Goal: Navigation & Orientation: Find specific page/section

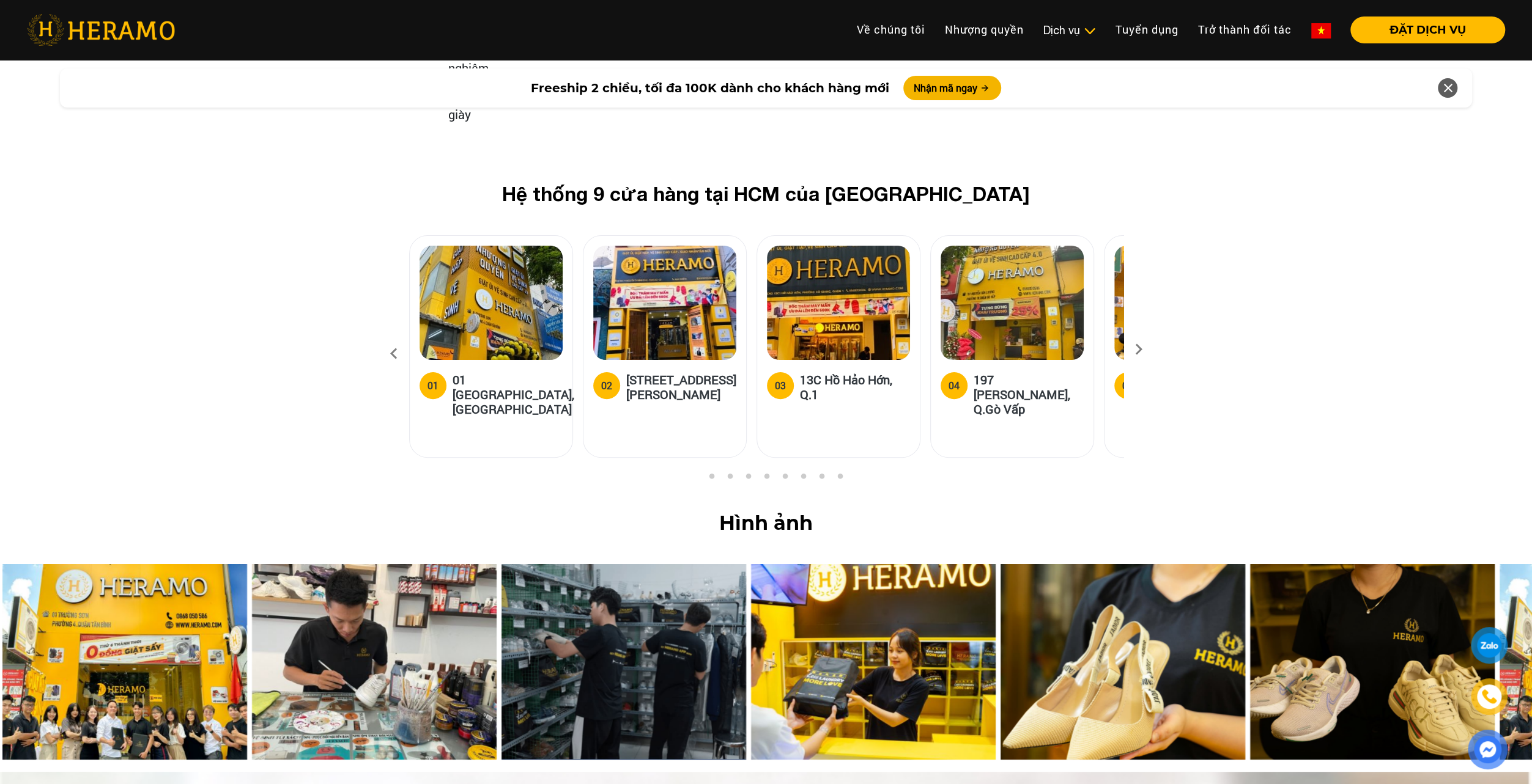
scroll to position [4643, 0]
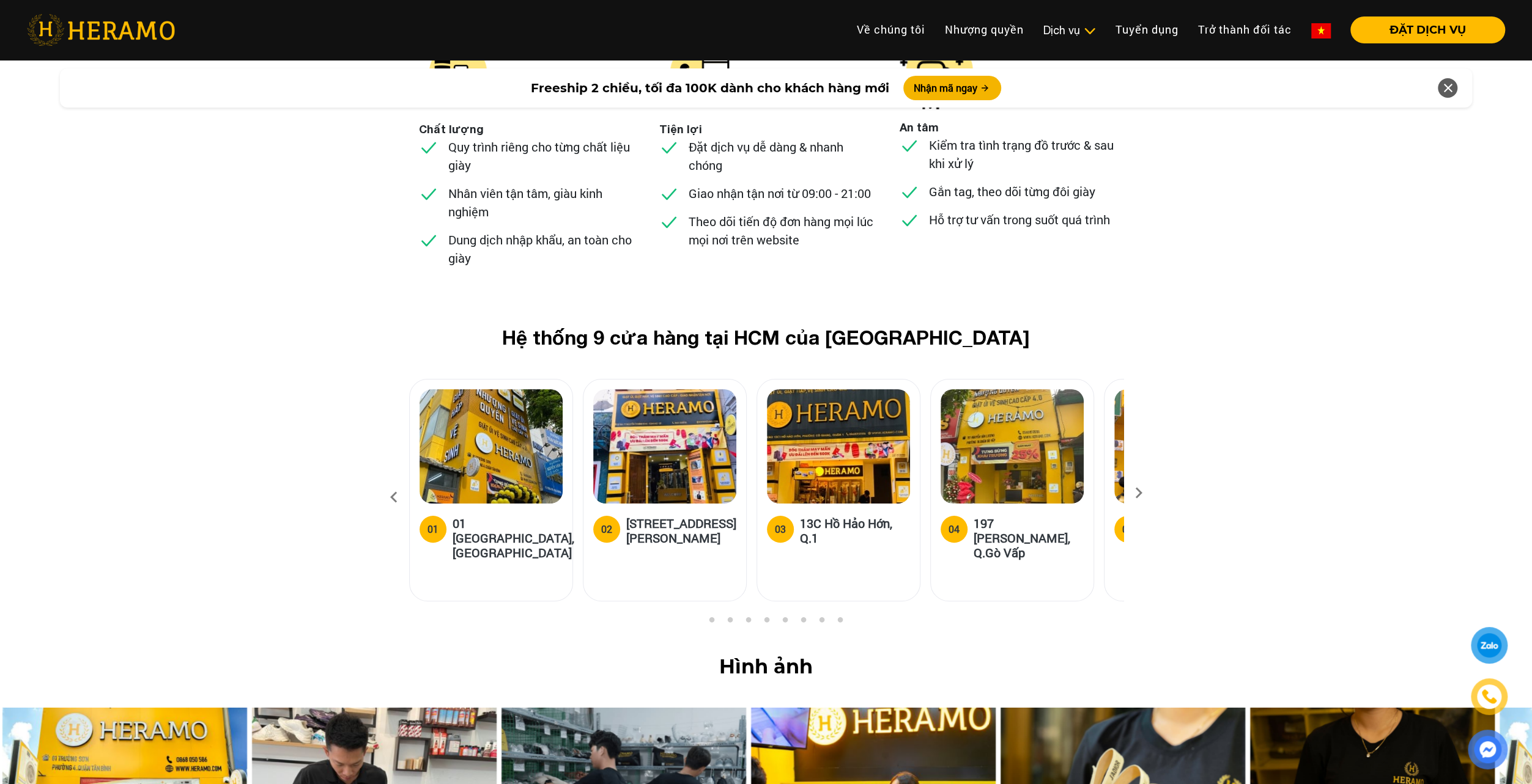
click at [1138, 493] on icon at bounding box center [1138, 497] width 22 height 8
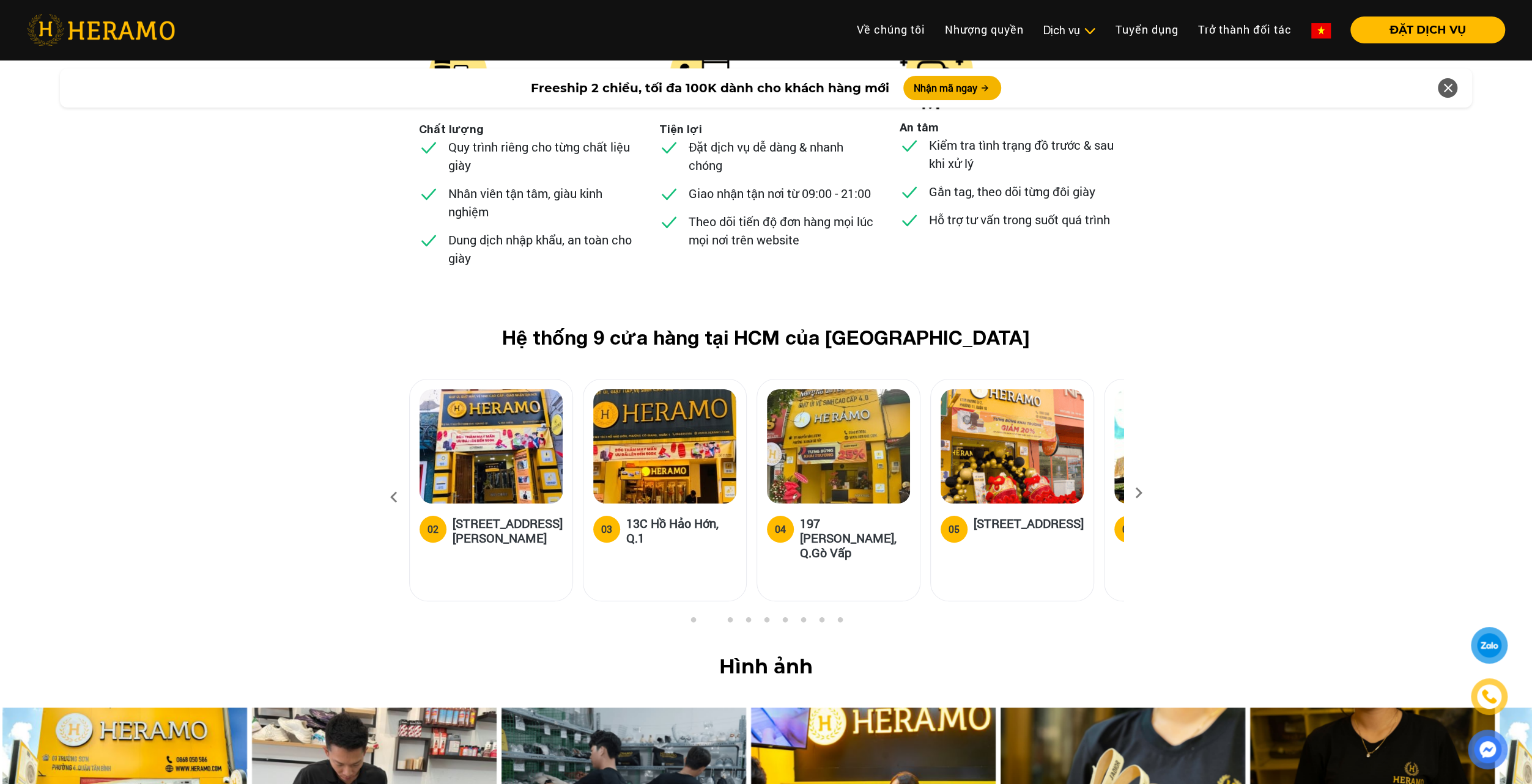
click at [1138, 493] on icon at bounding box center [1138, 497] width 22 height 8
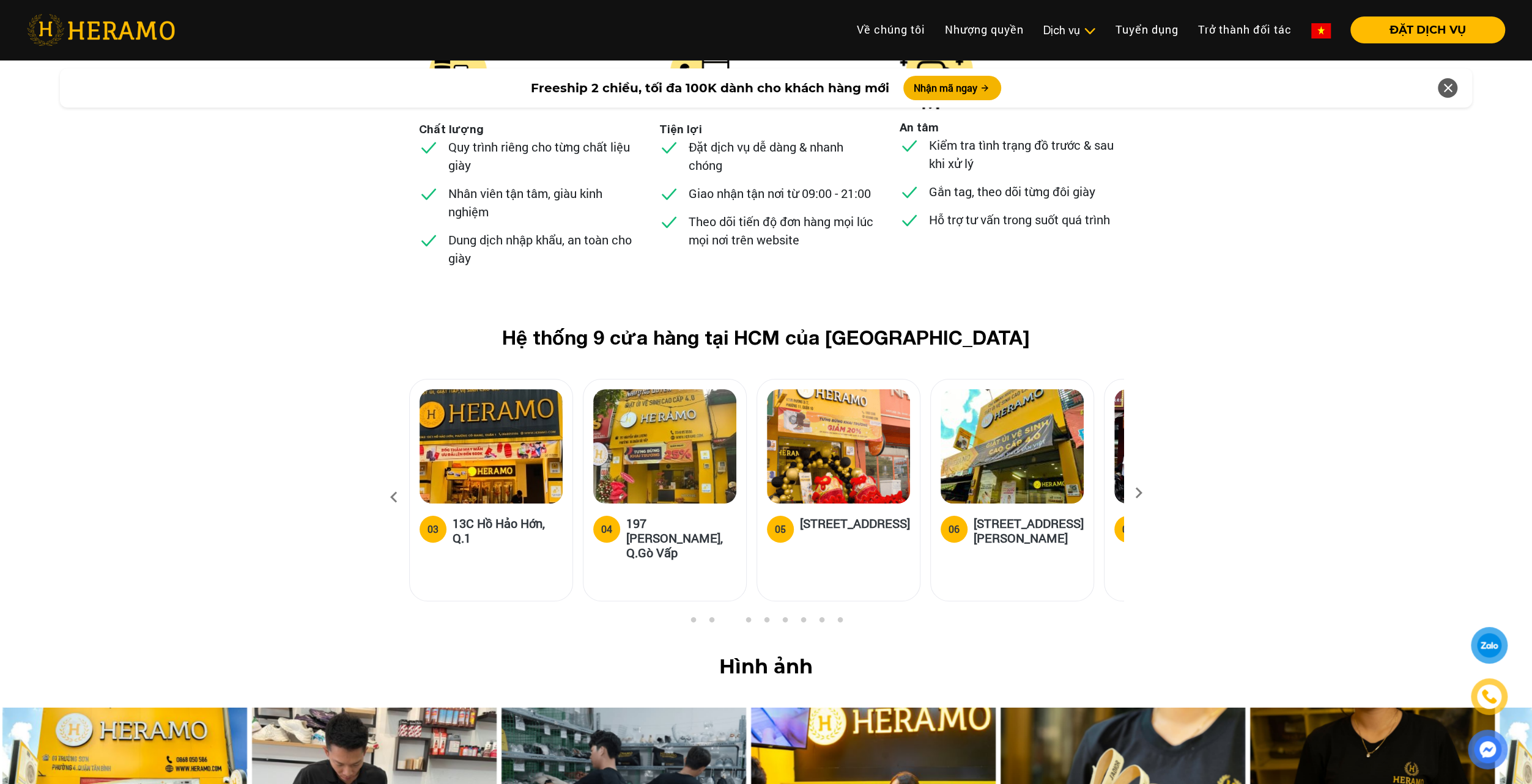
click at [1138, 493] on icon at bounding box center [1138, 497] width 22 height 8
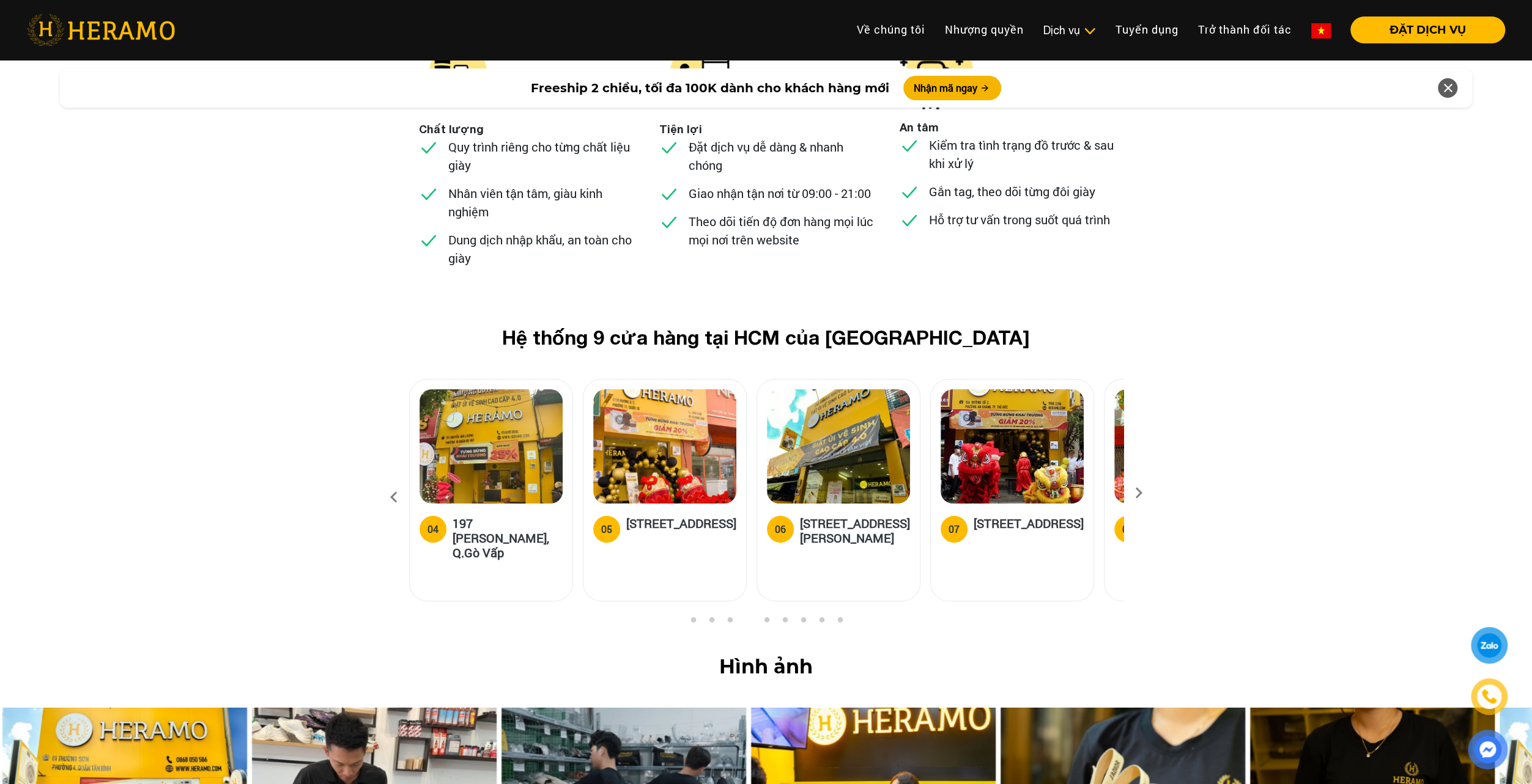
click at [1138, 493] on icon at bounding box center [1138, 497] width 22 height 8
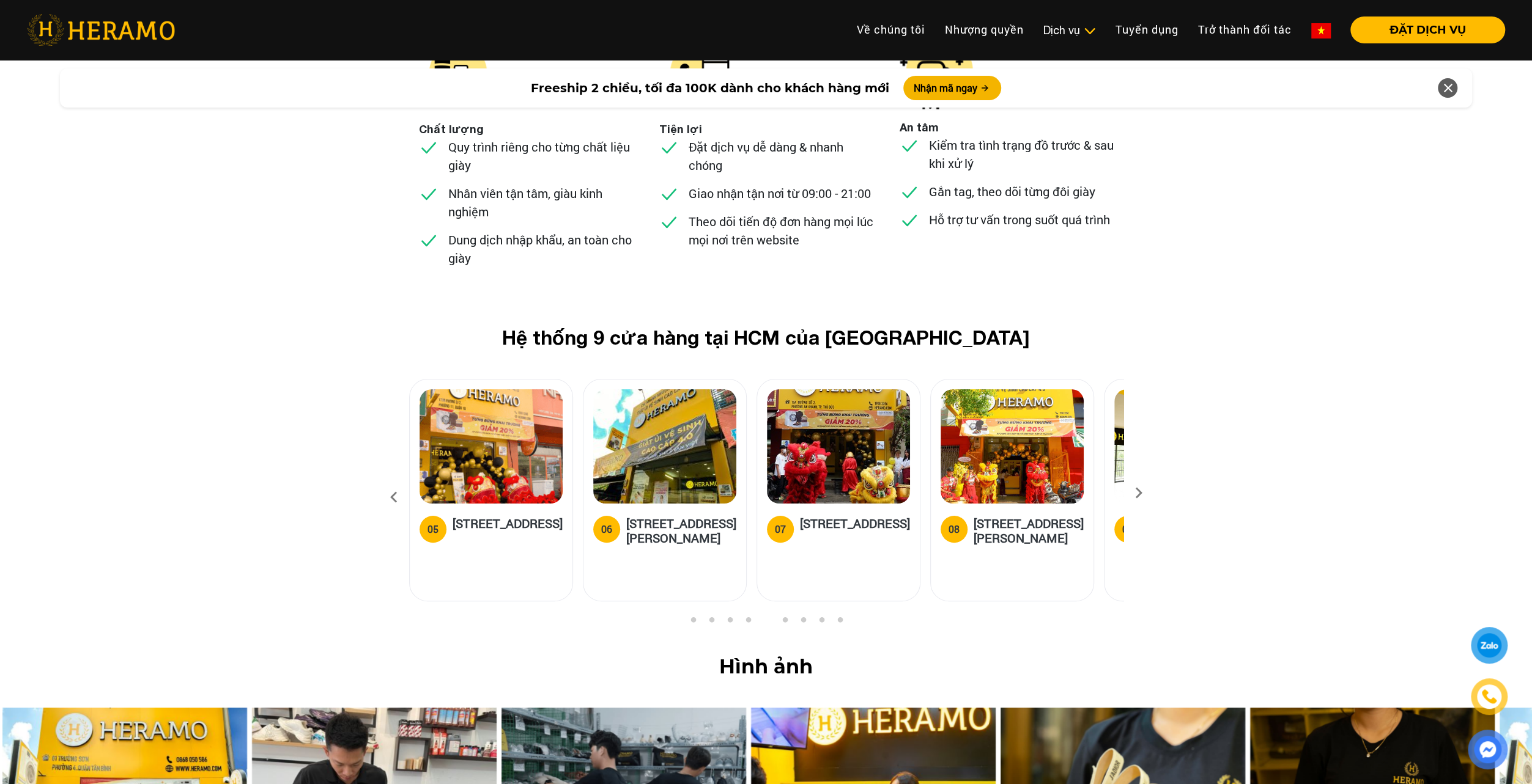
click at [1138, 493] on icon at bounding box center [1138, 497] width 22 height 8
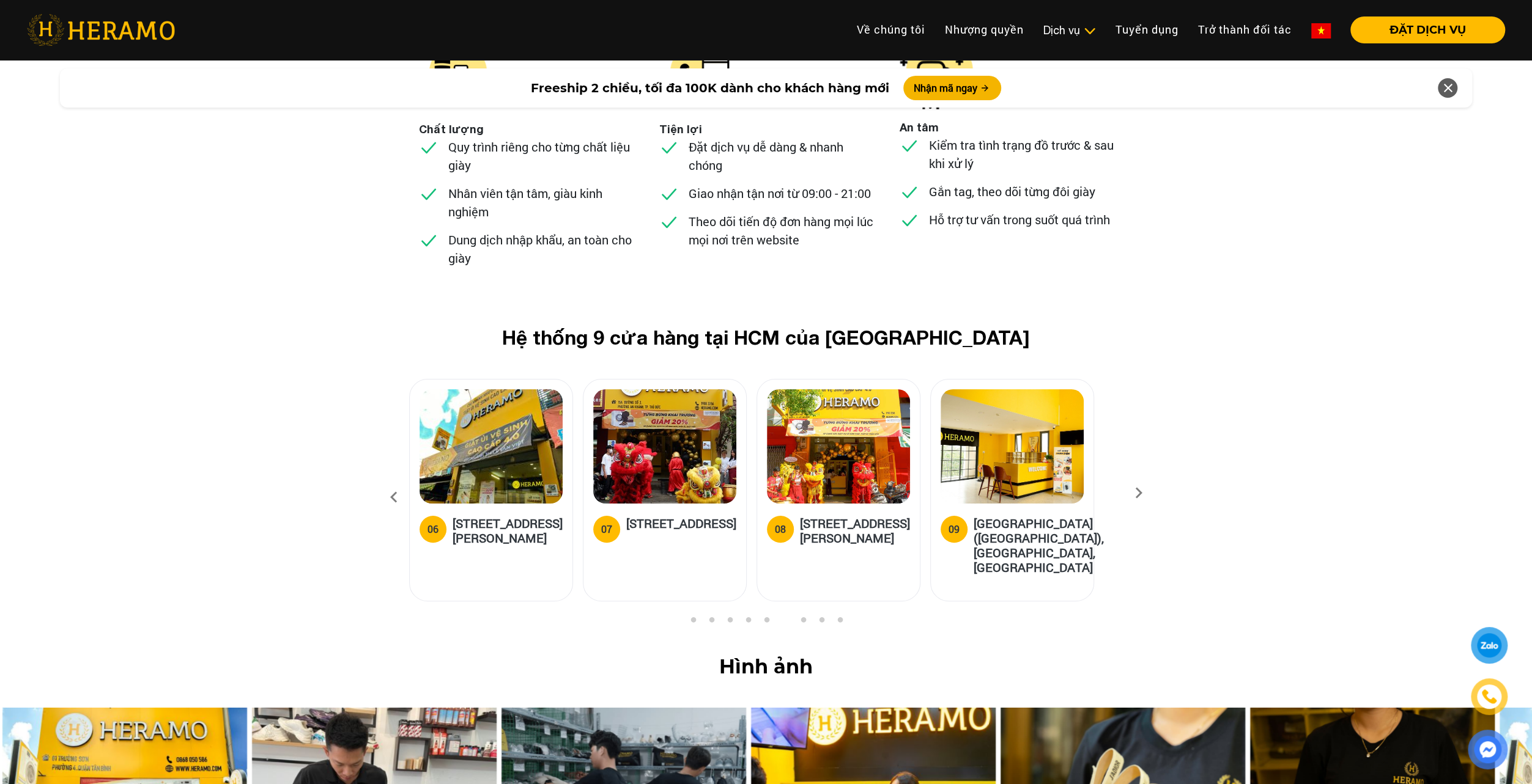
click at [1138, 493] on icon at bounding box center [1138, 497] width 22 height 8
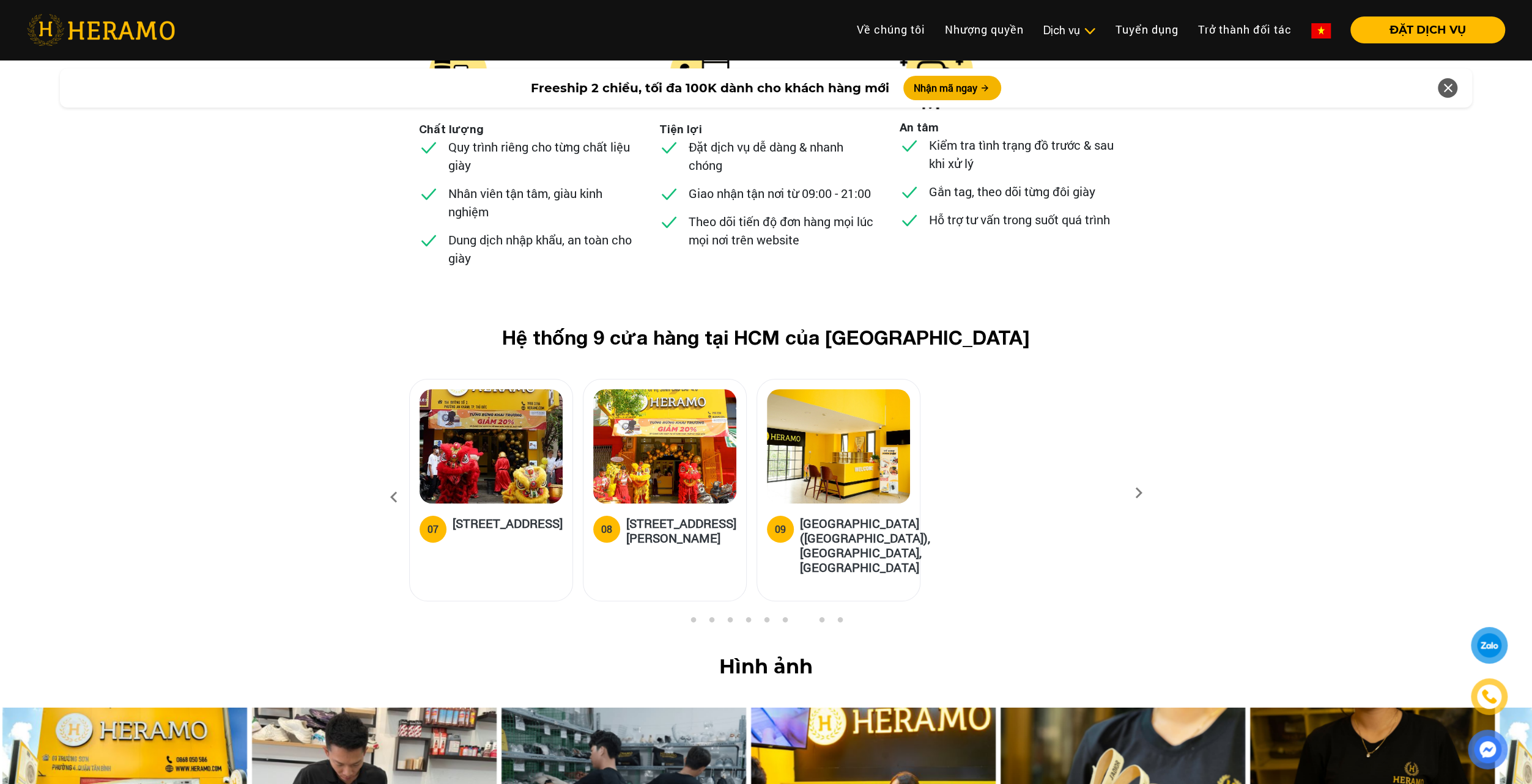
click at [1138, 493] on icon at bounding box center [1138, 497] width 22 height 8
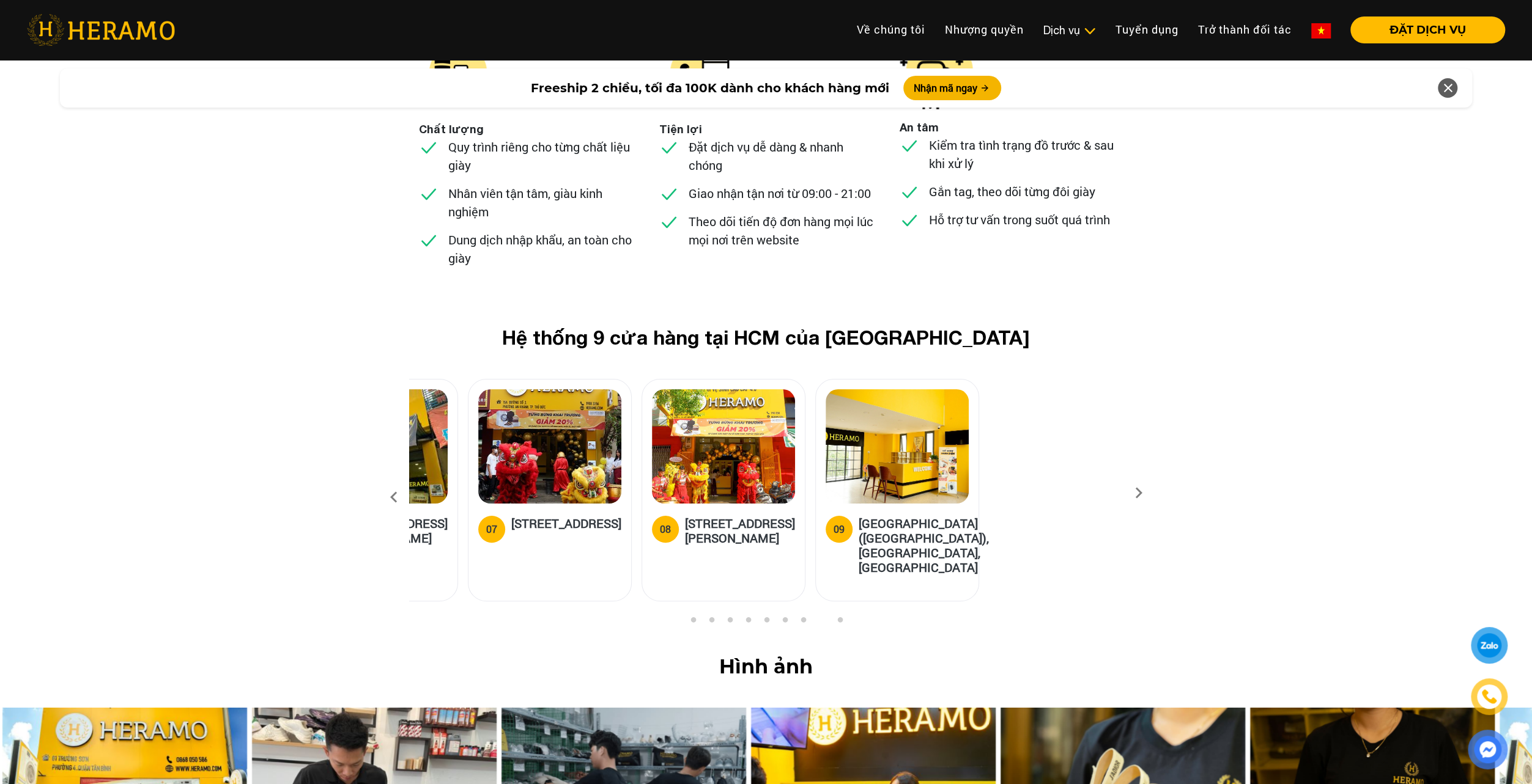
drag, startPoint x: 685, startPoint y: 392, endPoint x: 1539, endPoint y: 338, distance: 855.7
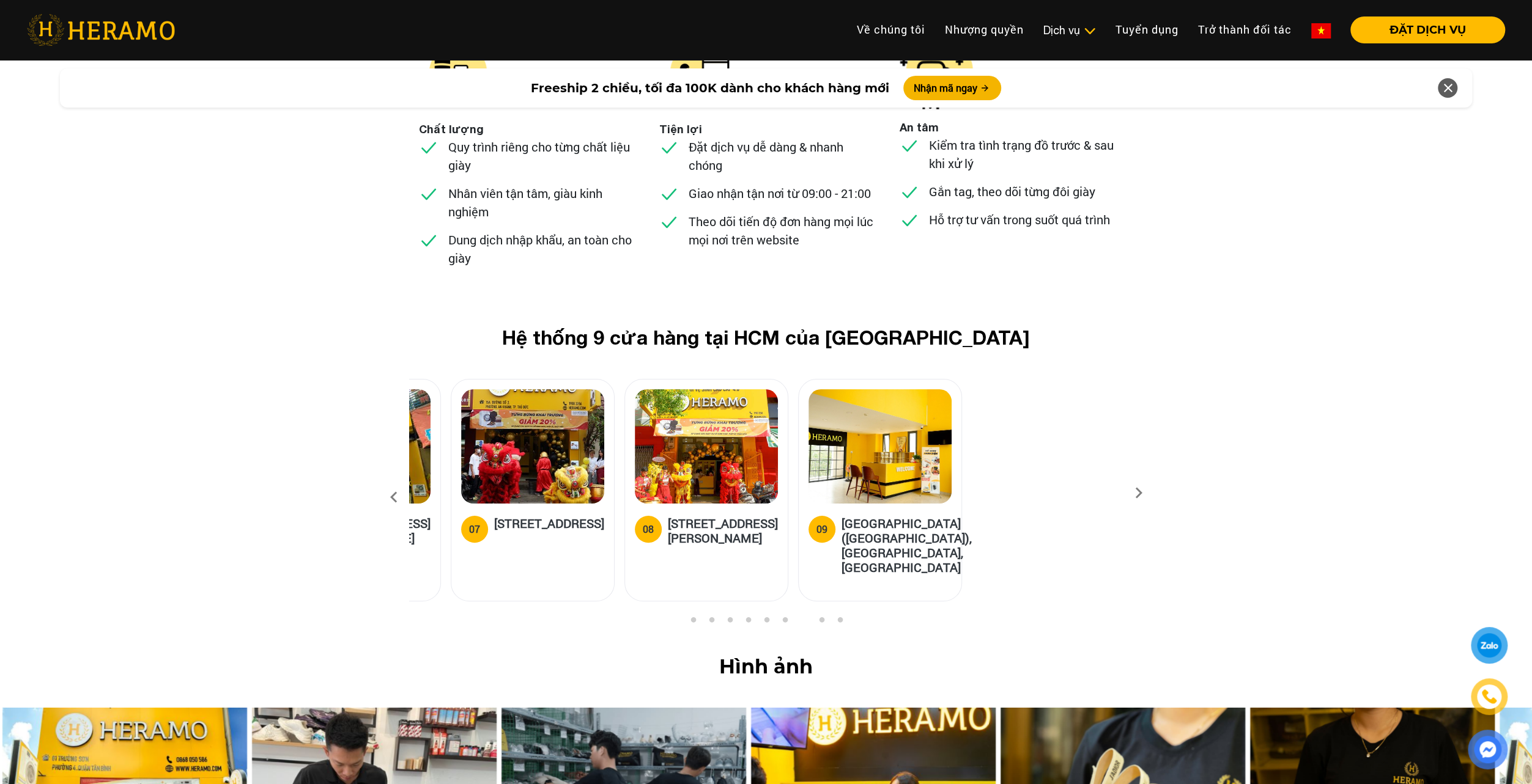
drag, startPoint x: 741, startPoint y: 360, endPoint x: 1374, endPoint y: 334, distance: 633.5
click at [1435, 326] on div "Hệ thống 9 cửa hàng tại HCM của HERAMO 01 01 [GEOGRAPHIC_DATA], Q.[GEOGRAPHIC_D…" at bounding box center [766, 470] width 1532 height 290
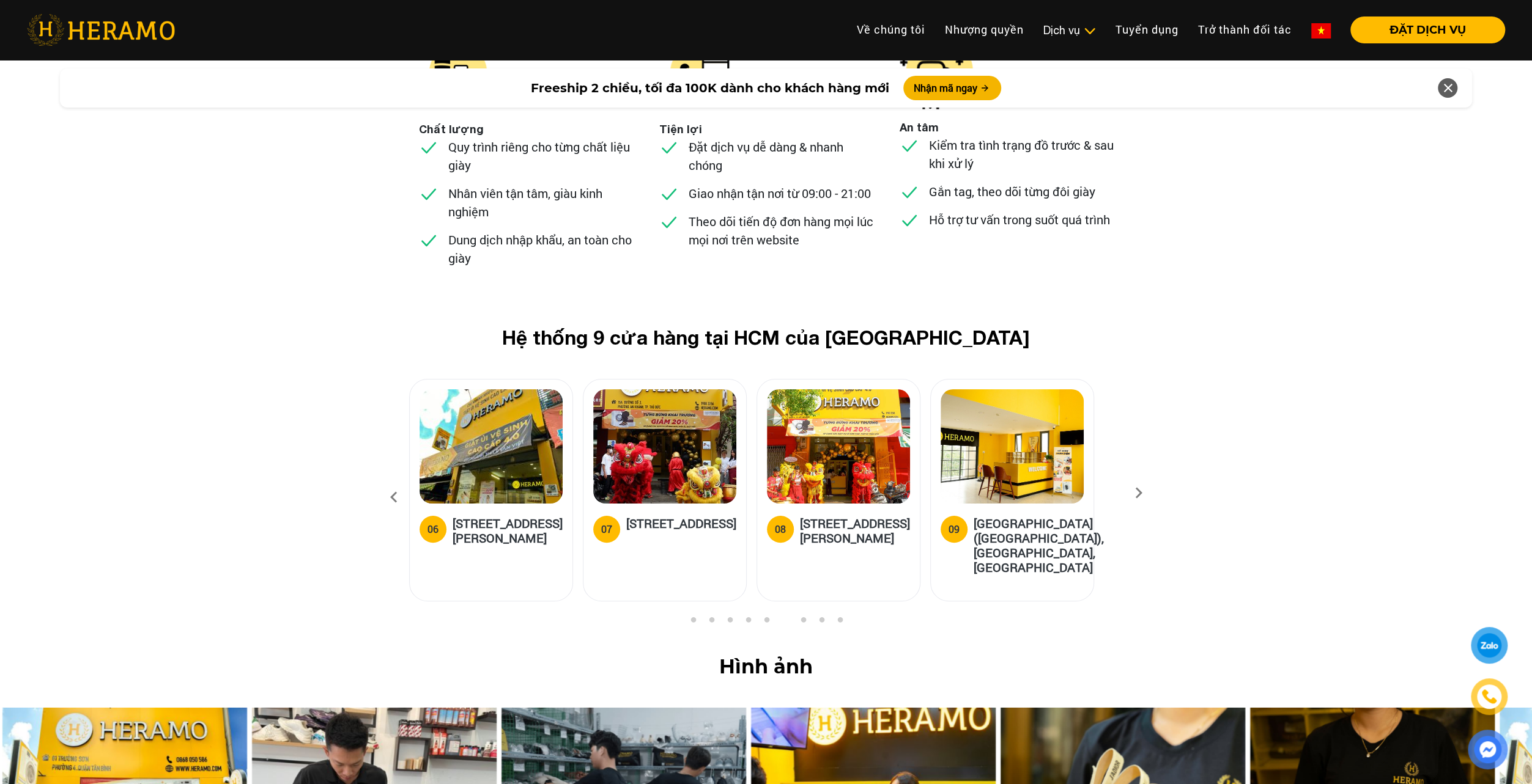
click at [386, 481] on icon at bounding box center [394, 498] width 22 height 33
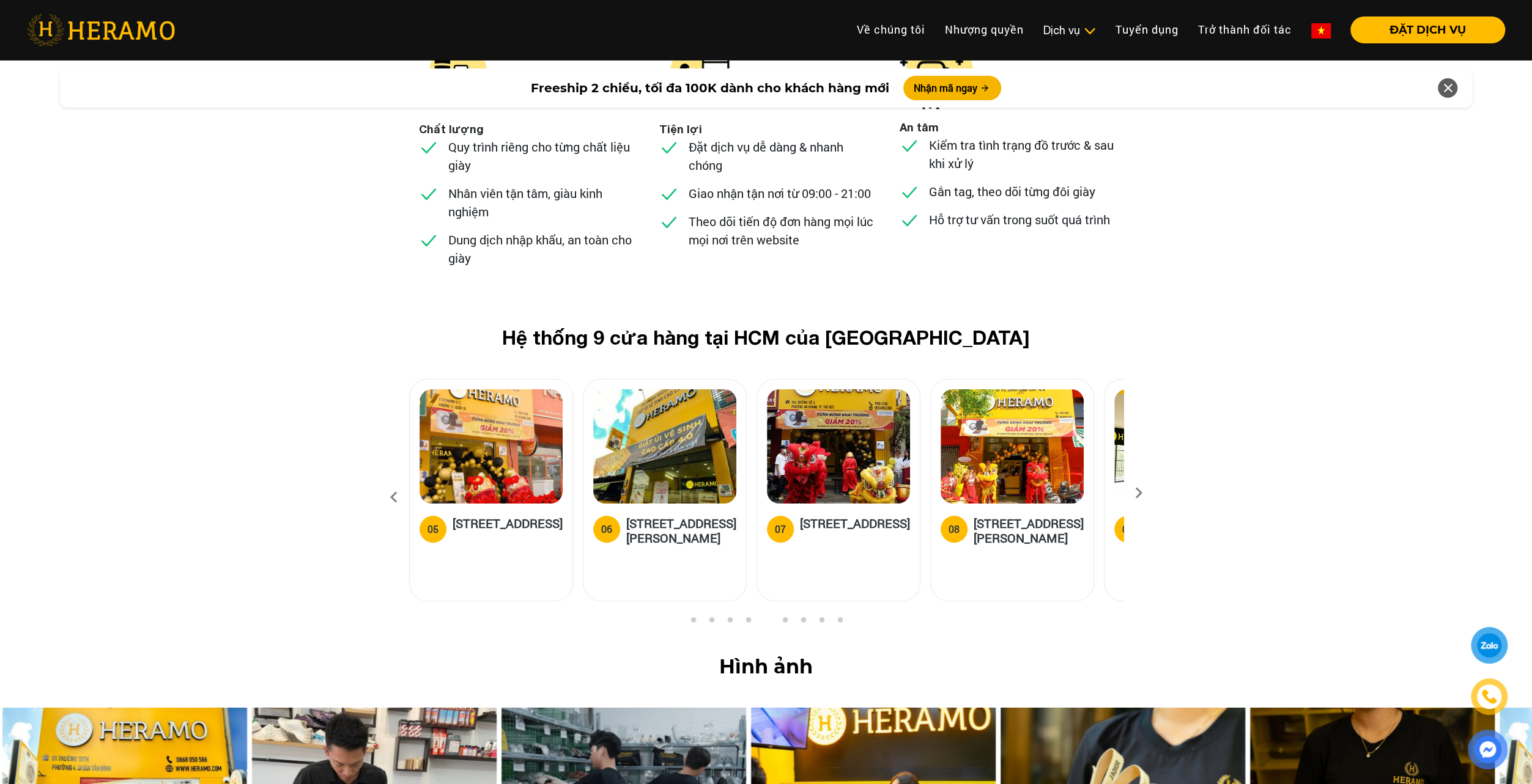
click at [386, 481] on icon at bounding box center [394, 498] width 22 height 33
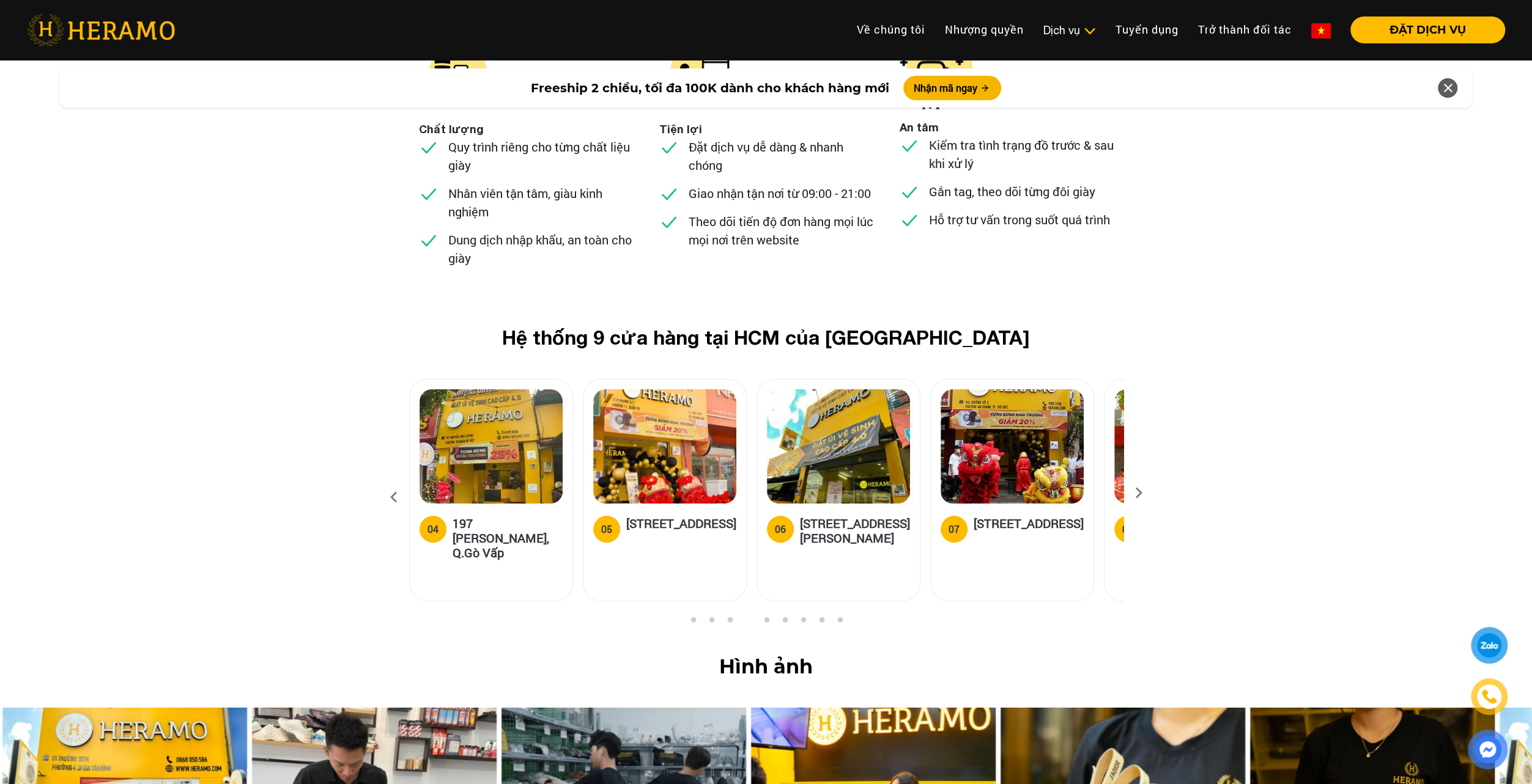
click at [386, 481] on icon at bounding box center [394, 498] width 22 height 33
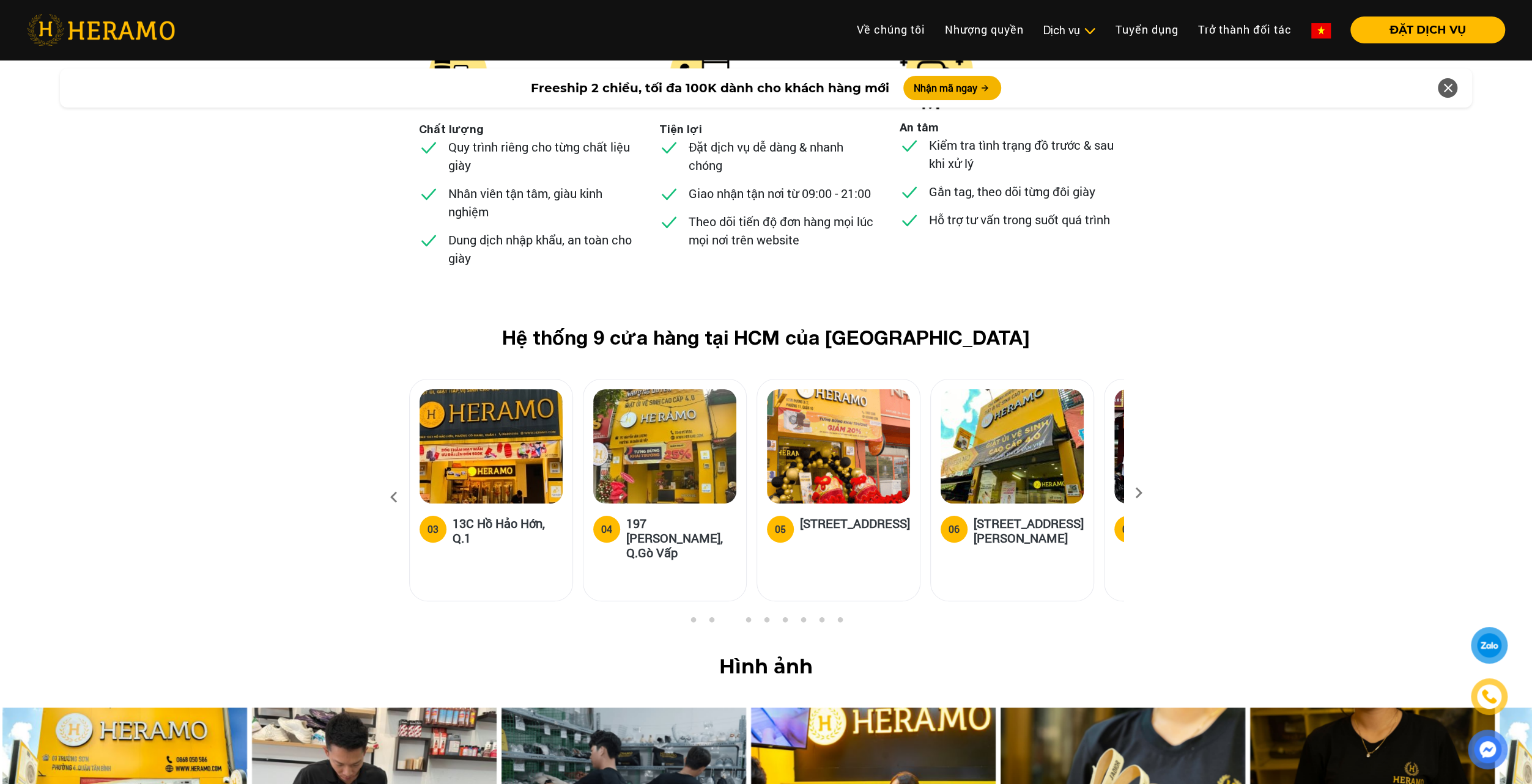
click at [386, 481] on icon at bounding box center [394, 498] width 22 height 33
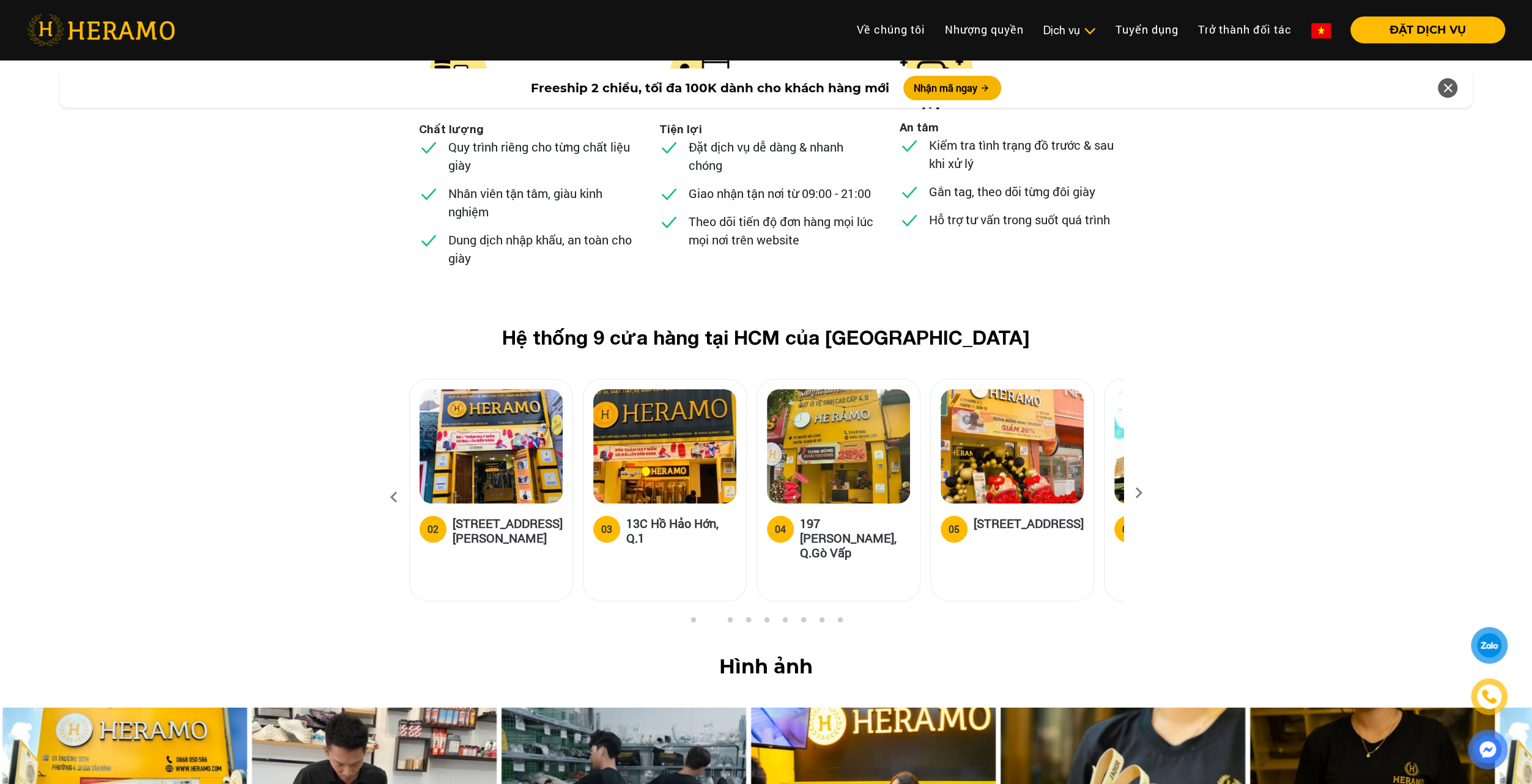
click at [386, 481] on icon at bounding box center [394, 498] width 22 height 33
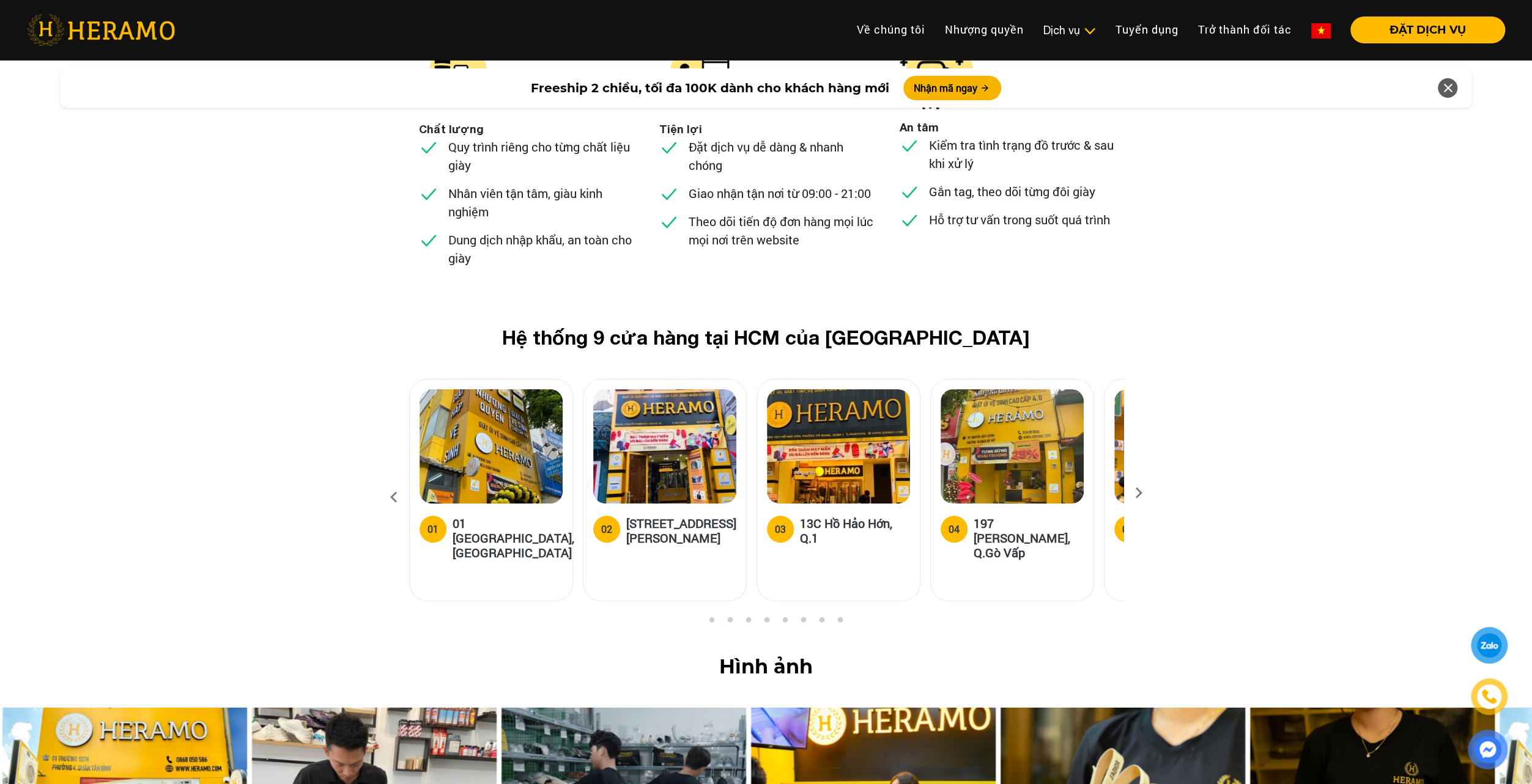
click at [386, 481] on icon at bounding box center [394, 498] width 22 height 33
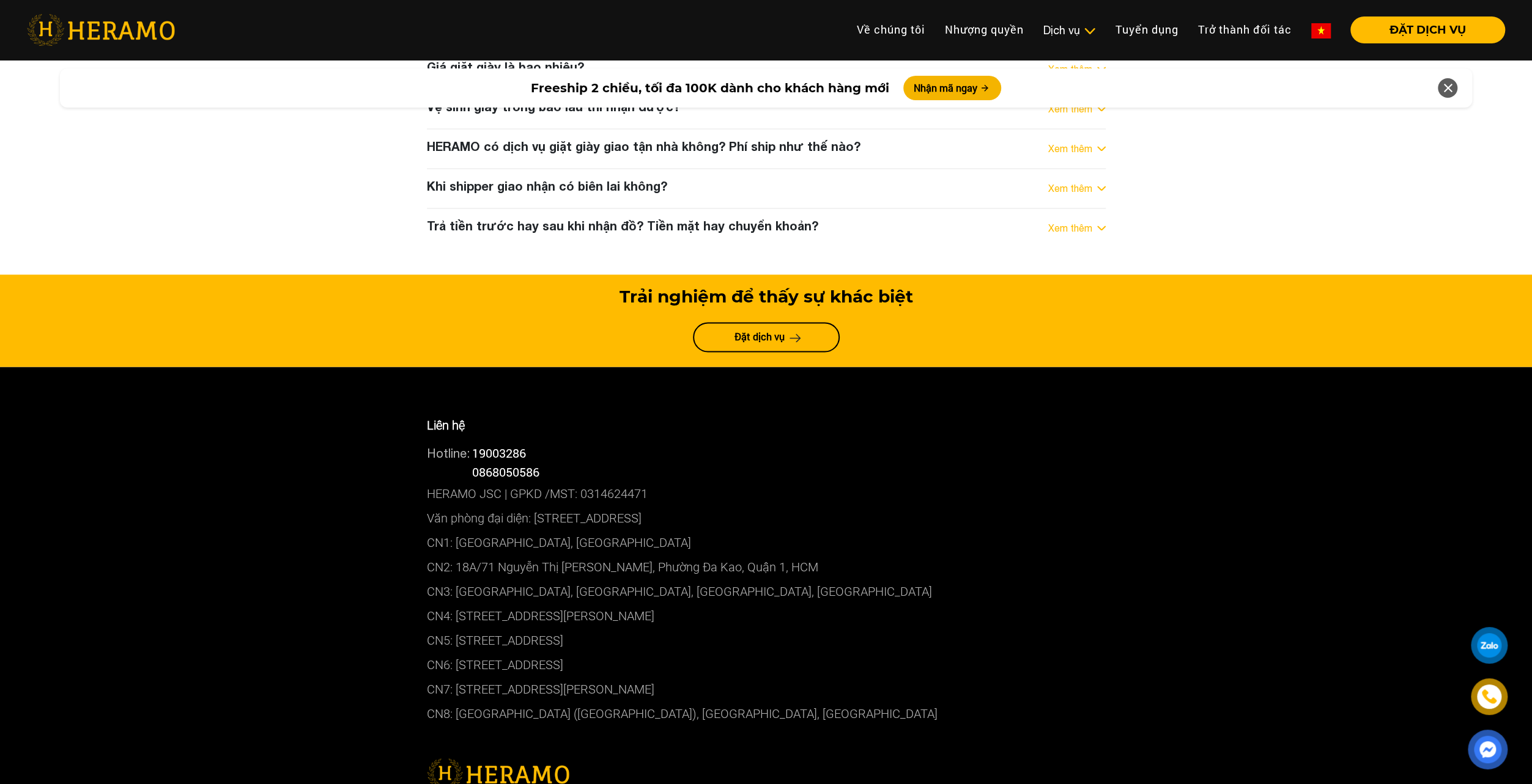
scroll to position [6538, 0]
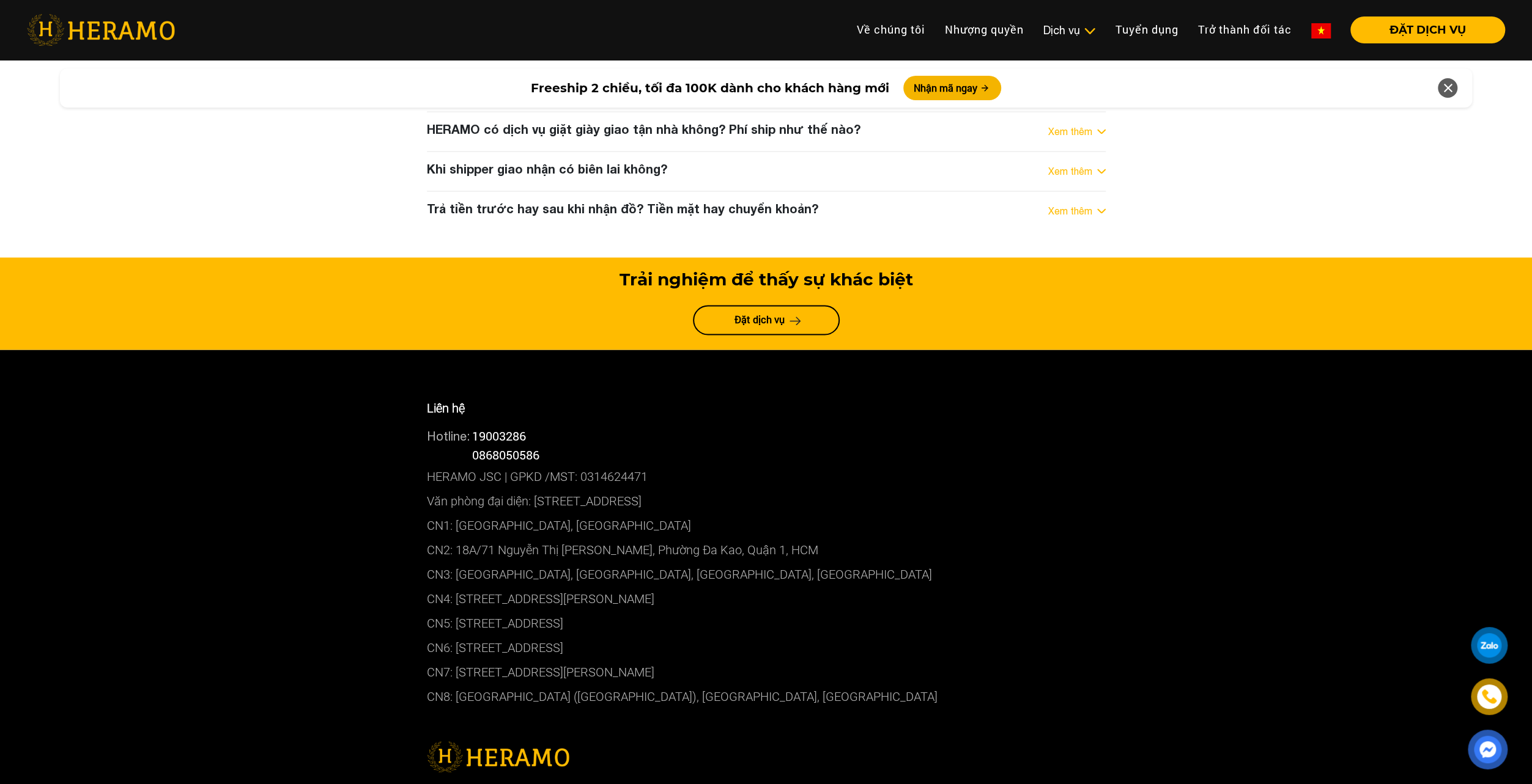
click at [521, 610] on p "CN5: [STREET_ADDRESS]" at bounding box center [766, 622] width 679 height 25
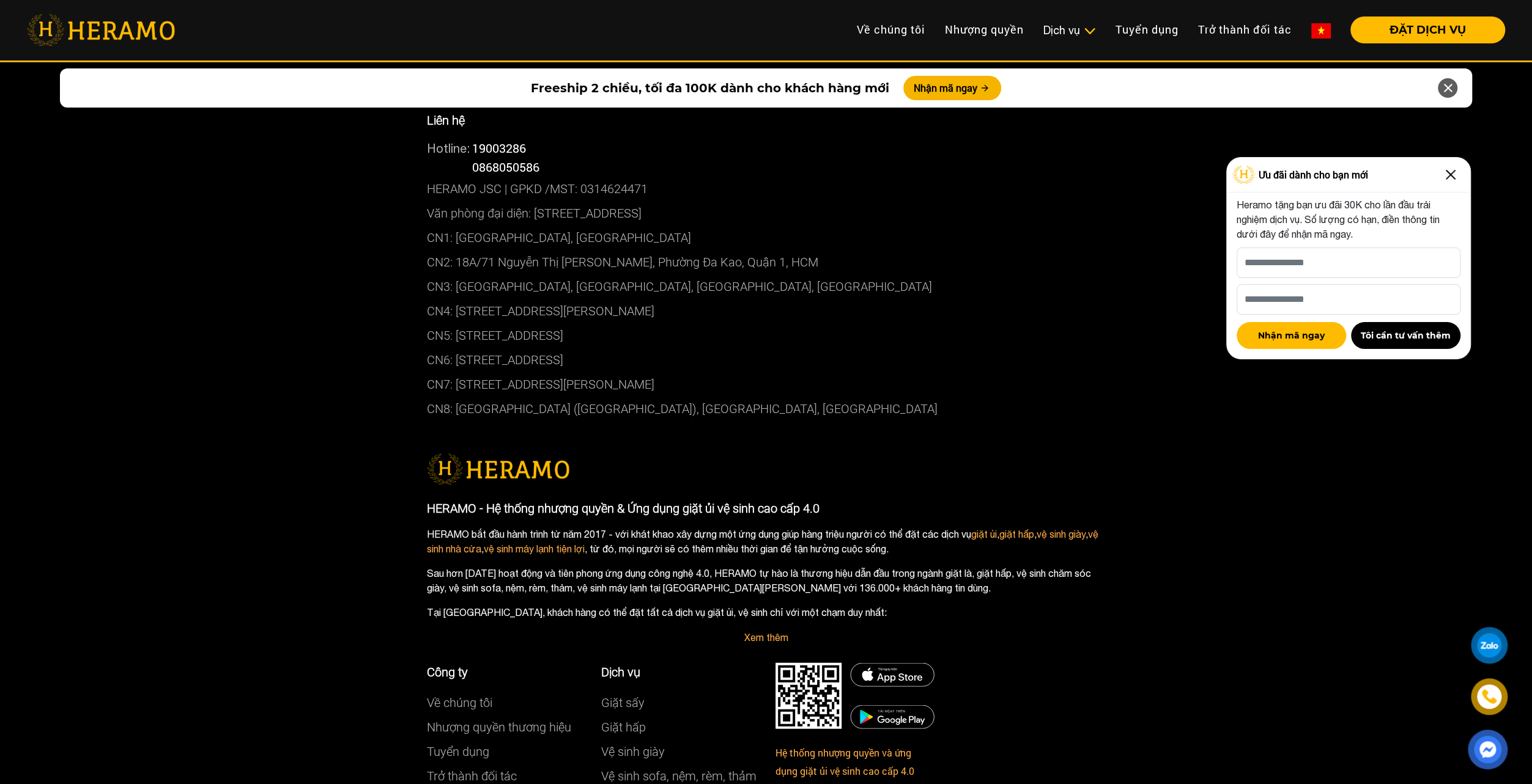
scroll to position [6894, 0]
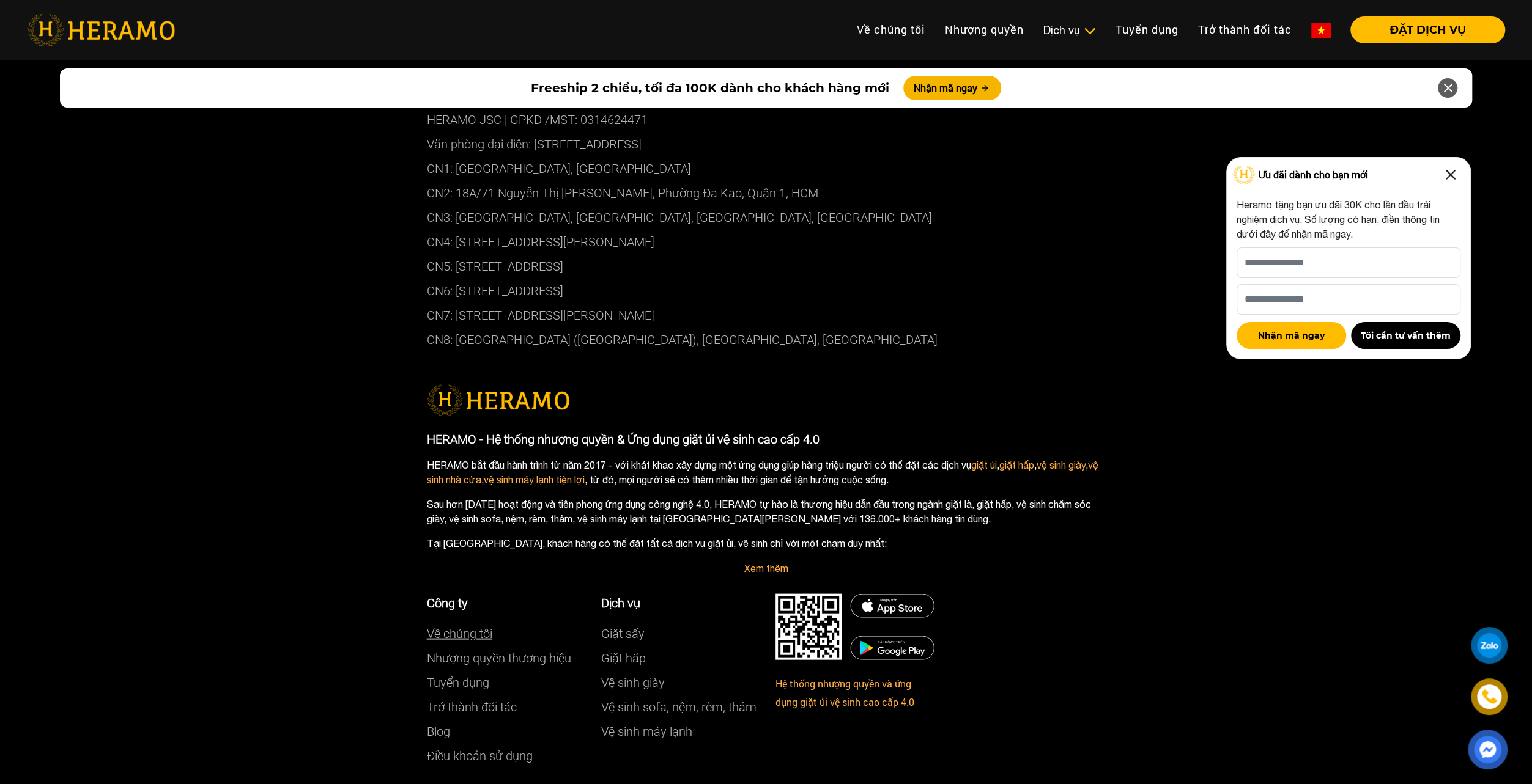
click at [456, 627] on link "Về chúng tôi" at bounding box center [459, 634] width 65 height 15
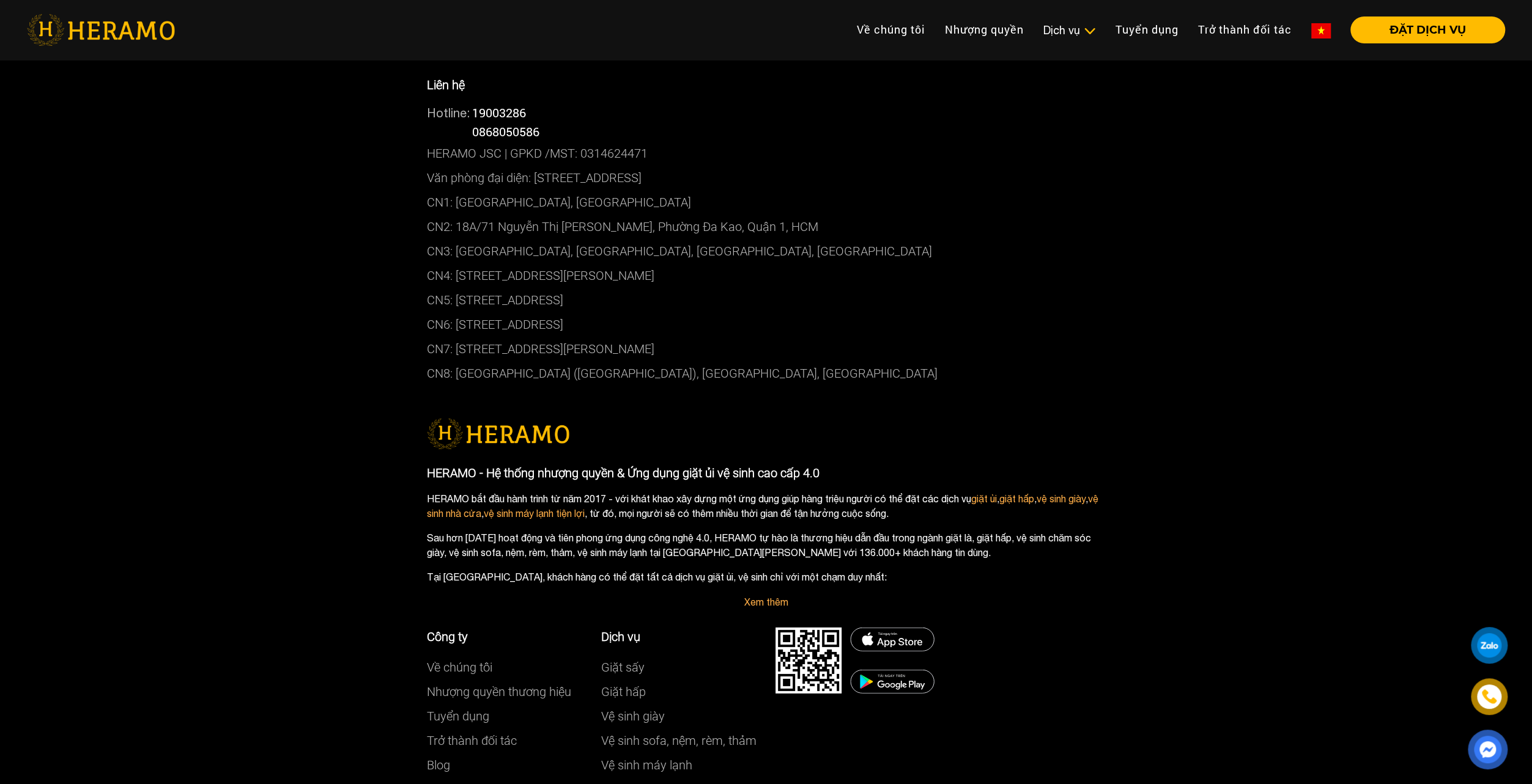
scroll to position [3265, 0]
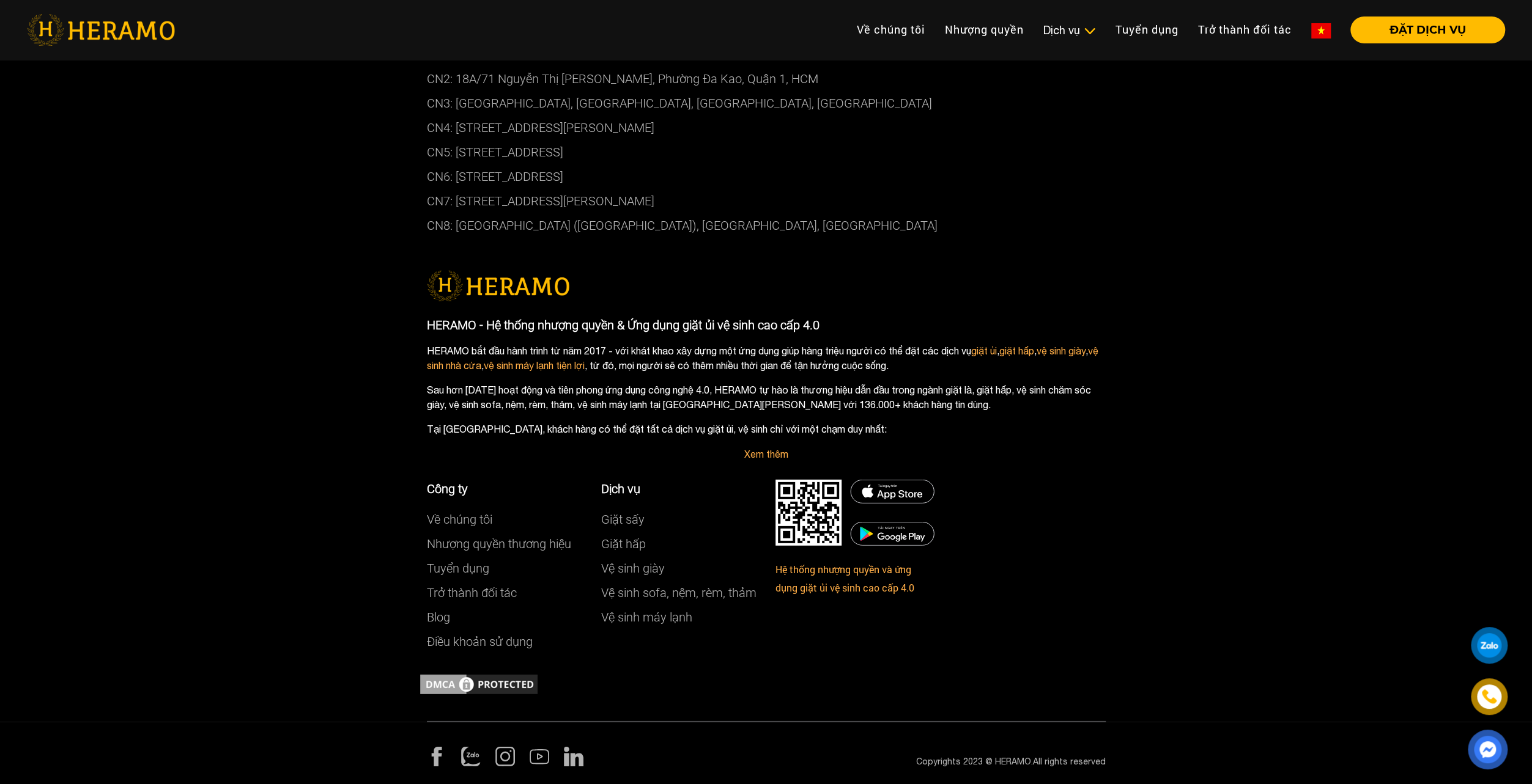
click at [437, 756] on img at bounding box center [436, 756] width 19 height 19
